Goal: Navigation & Orientation: Understand site structure

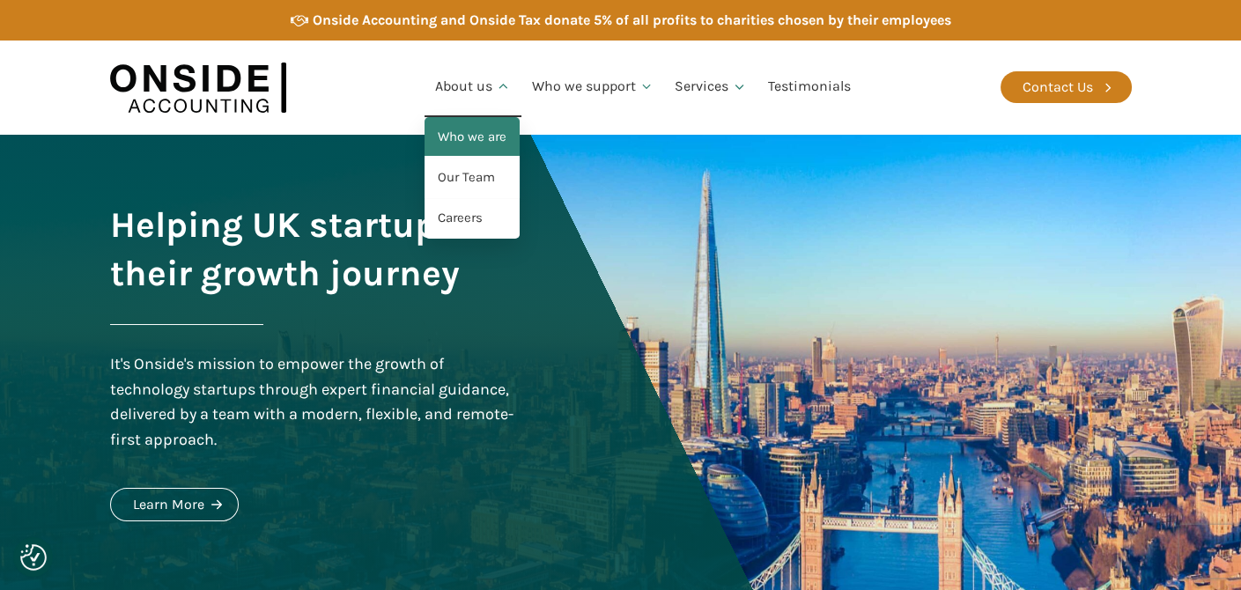
click at [495, 129] on link "Who we are" at bounding box center [472, 137] width 95 height 41
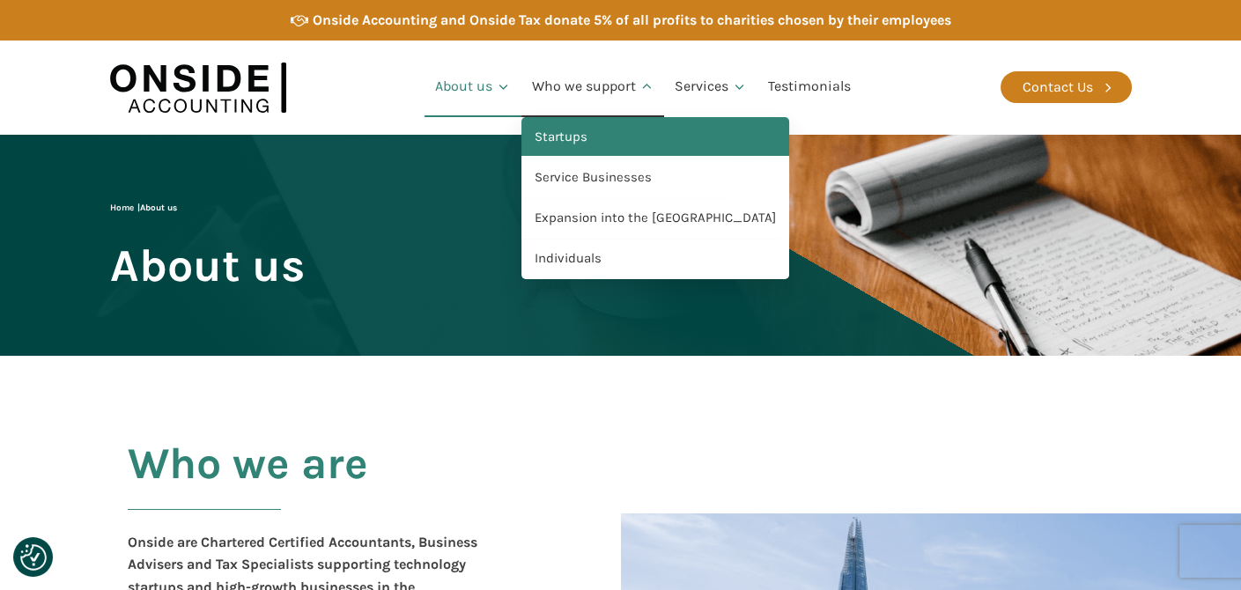
click at [583, 141] on link "Startups" at bounding box center [655, 137] width 268 height 41
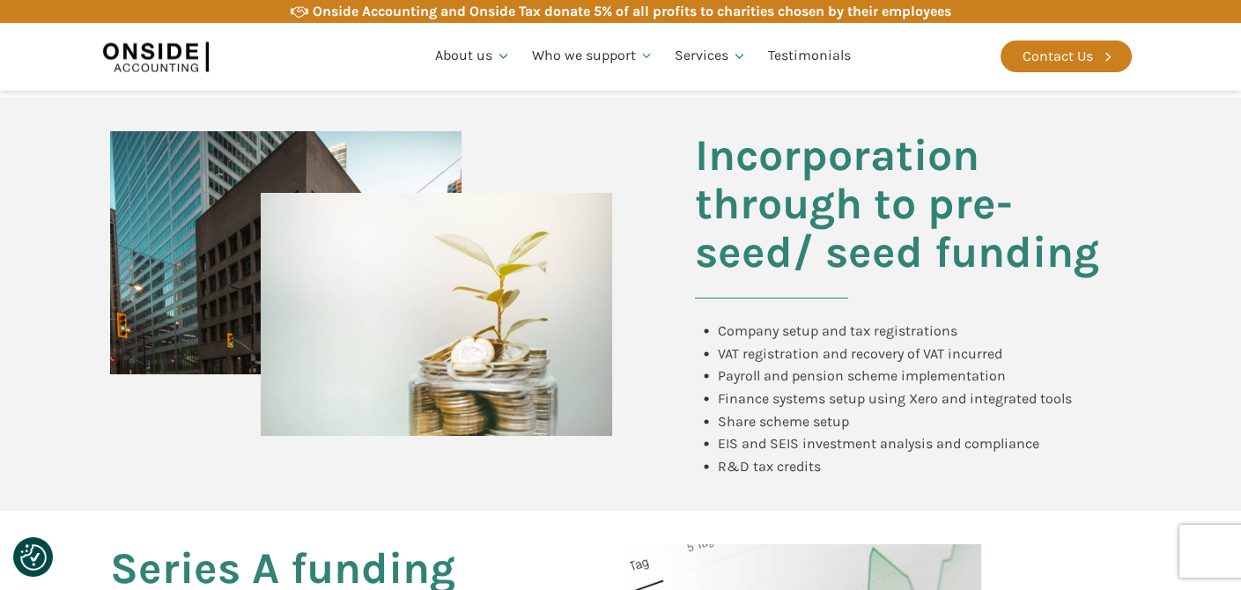
scroll to position [793, 0]
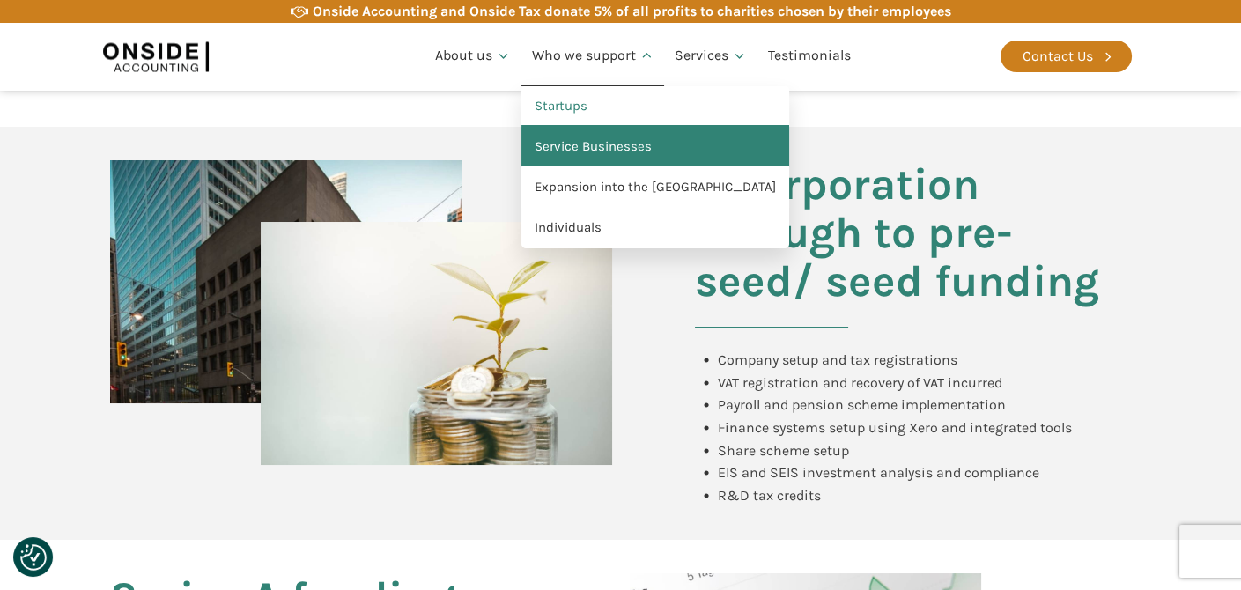
click at [576, 151] on link "Service Businesses" at bounding box center [655, 147] width 268 height 41
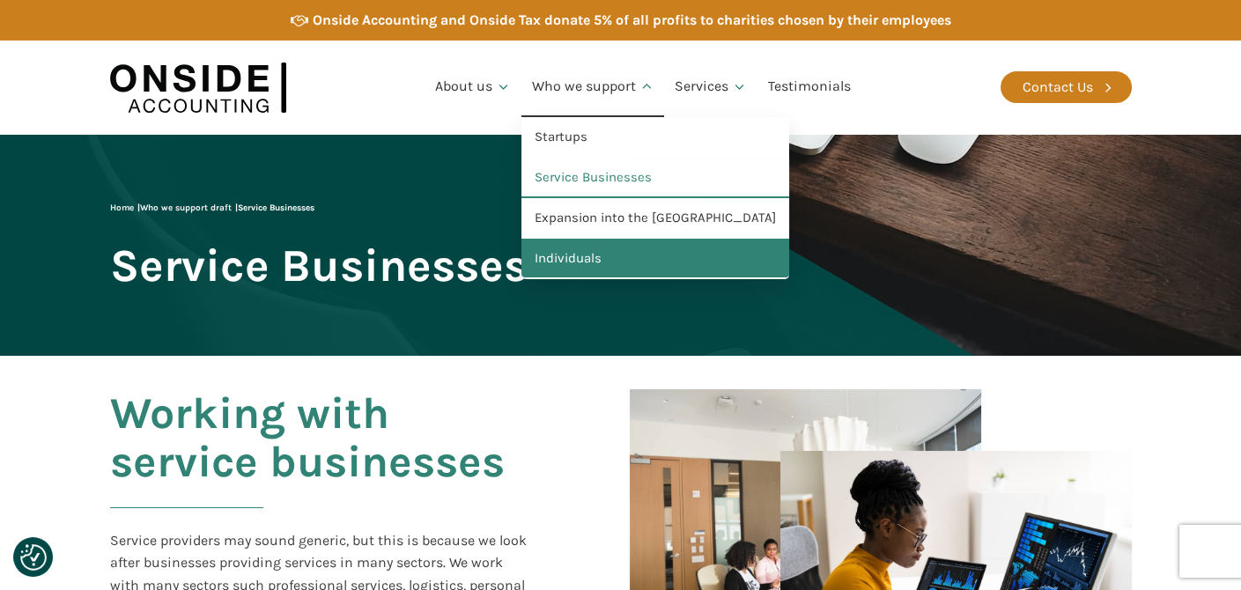
click at [567, 265] on link "Individuals" at bounding box center [655, 259] width 268 height 41
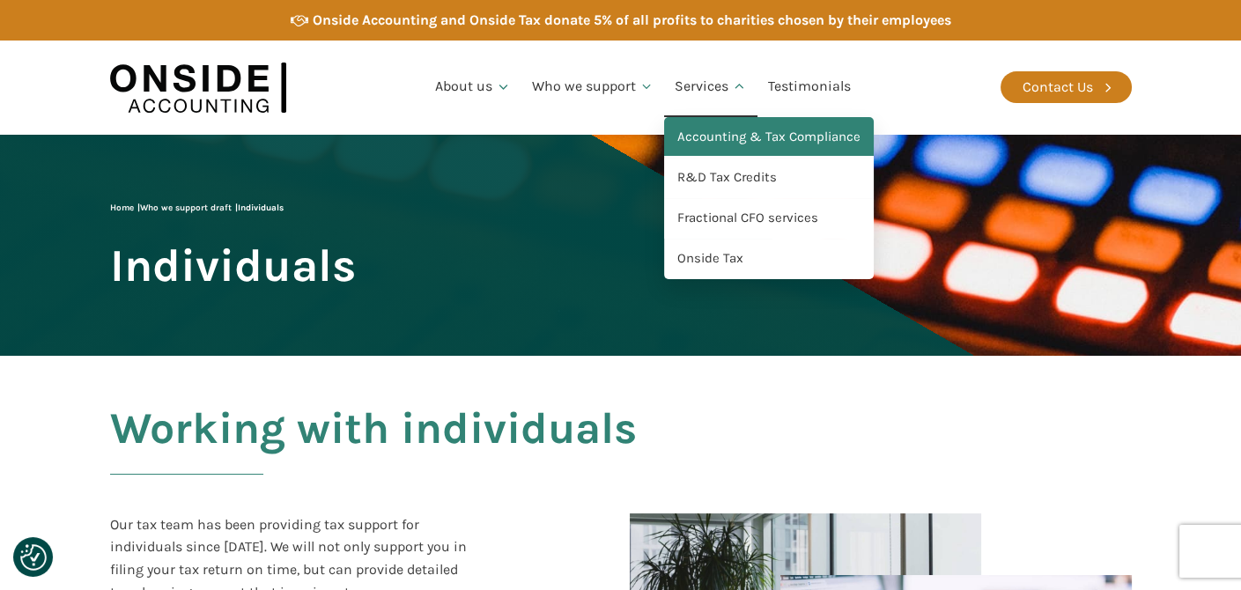
click at [709, 142] on link "Accounting & Tax Compliance" at bounding box center [769, 137] width 210 height 41
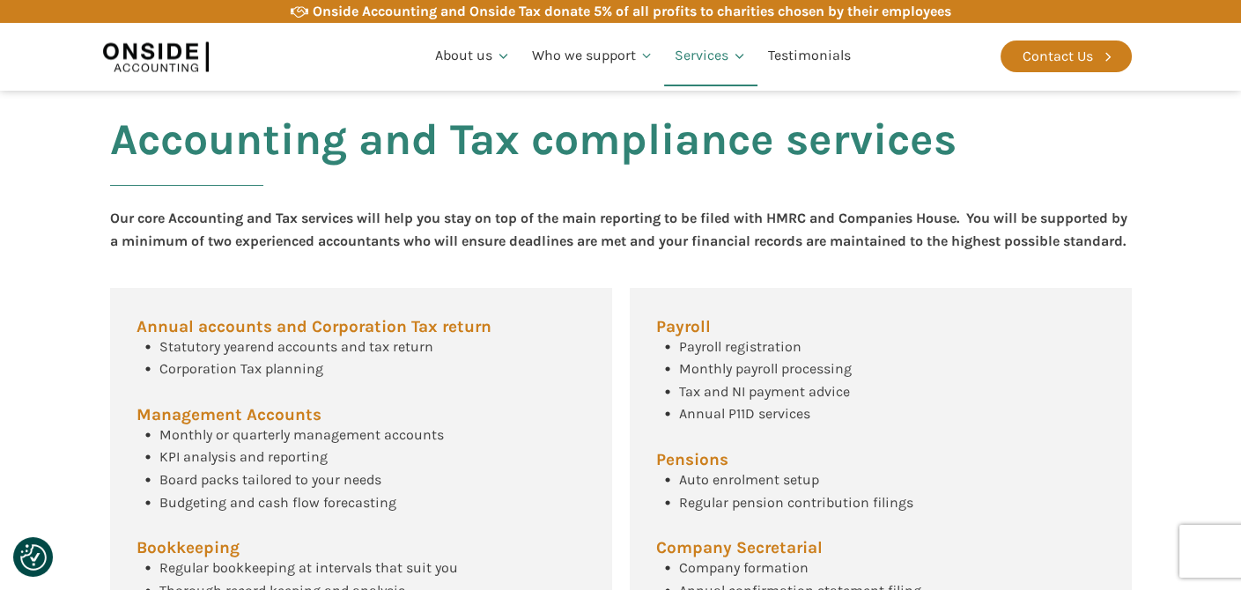
scroll to position [578, 0]
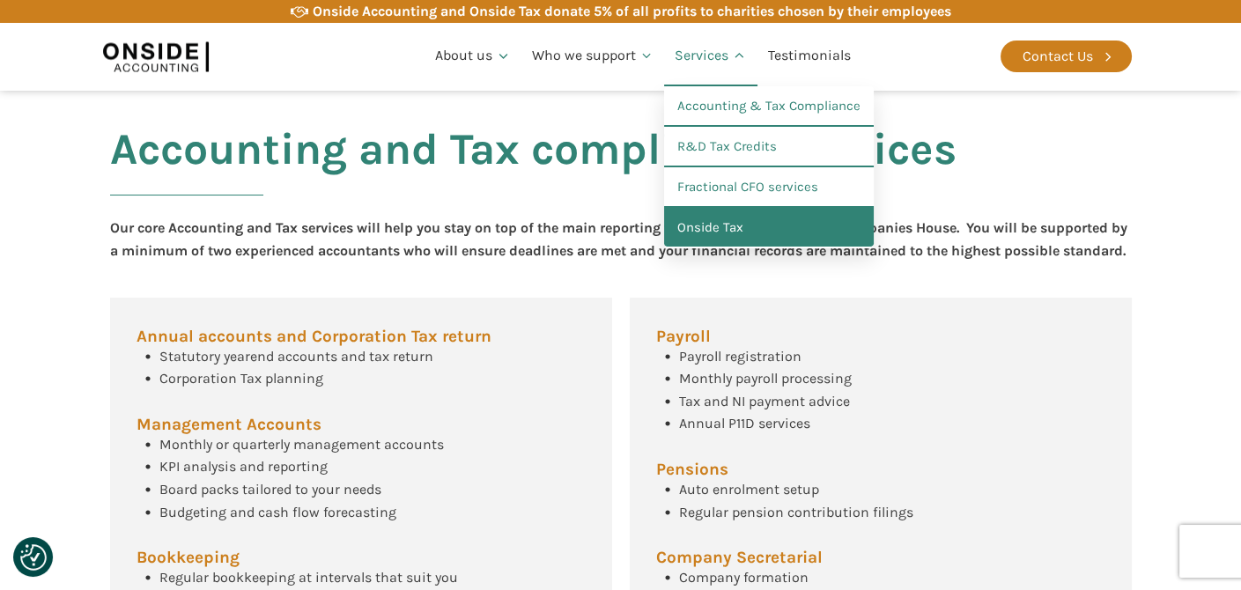
click at [698, 225] on link "Onside Tax" at bounding box center [769, 228] width 210 height 41
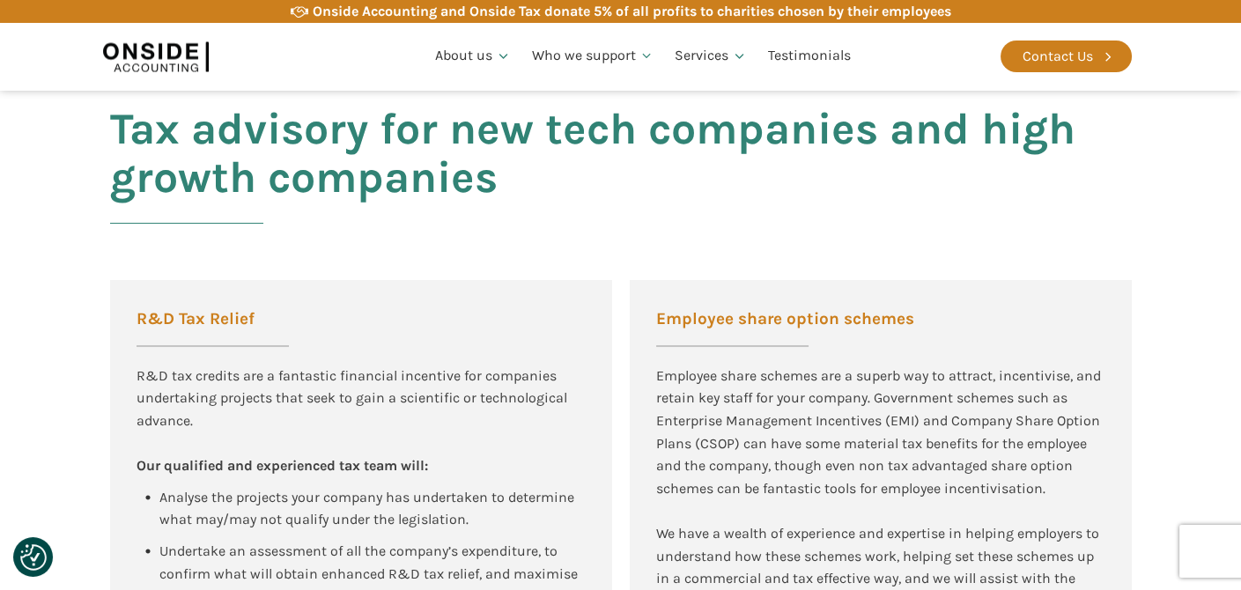
scroll to position [969, 0]
